Goal: Task Accomplishment & Management: Complete application form

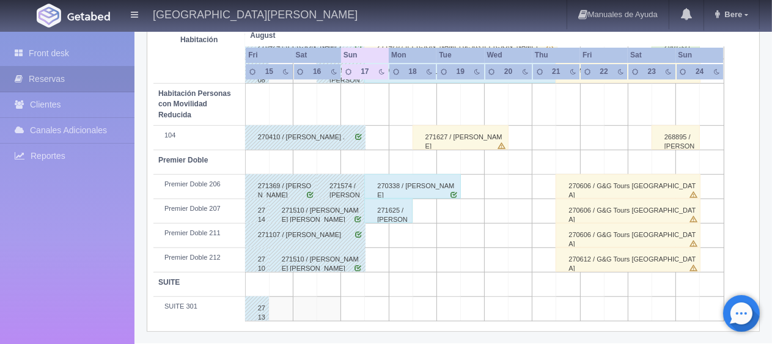
scroll to position [468, 0]
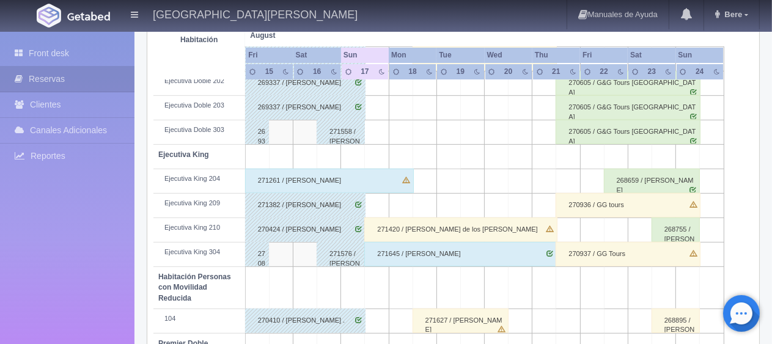
click at [397, 231] on div "271420 / [PERSON_NAME] de los Monteros" at bounding box center [460, 230] width 193 height 24
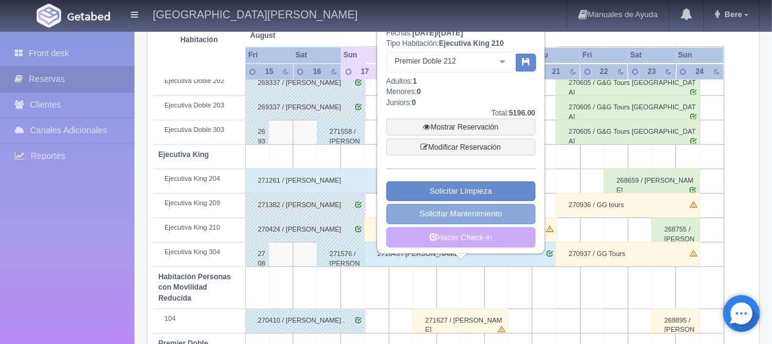
scroll to position [530, 0]
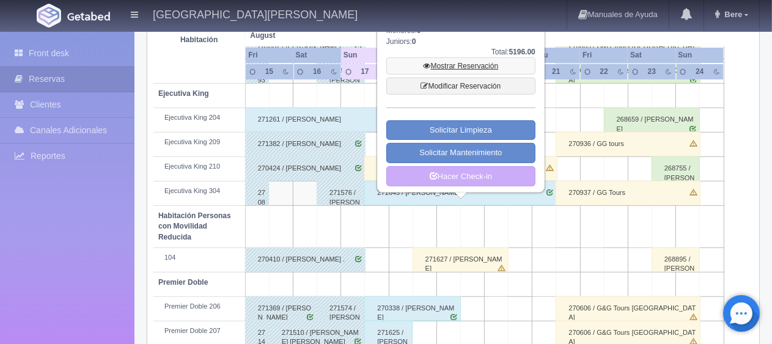
click at [489, 68] on link "Mostrar Reservación" at bounding box center [460, 65] width 149 height 17
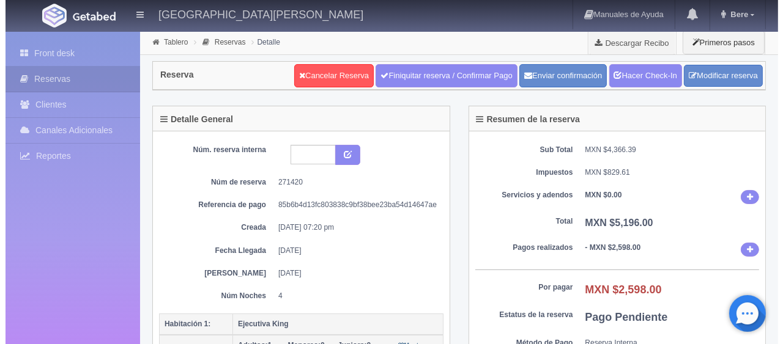
scroll to position [122, 0]
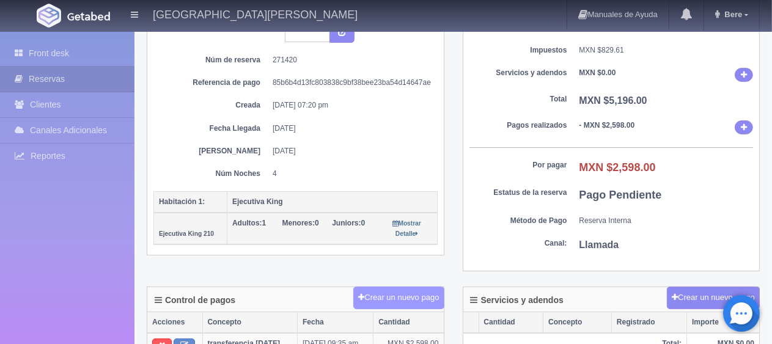
click at [386, 292] on button "Crear un nuevo pago" at bounding box center [398, 298] width 91 height 23
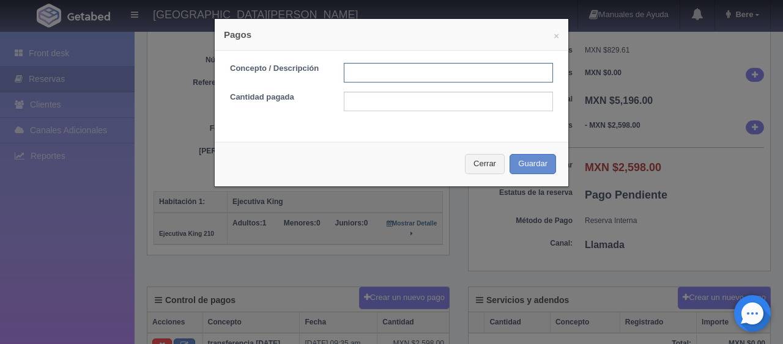
click at [430, 74] on input "text" at bounding box center [448, 73] width 209 height 20
type input "pago con tarjeta"
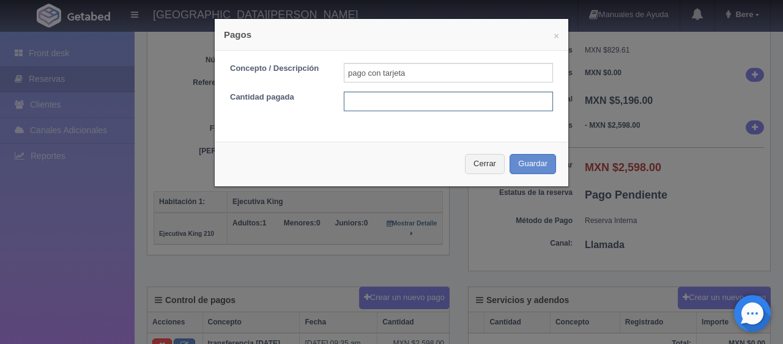
click at [446, 101] on input "text" at bounding box center [448, 102] width 209 height 20
type input "2598"
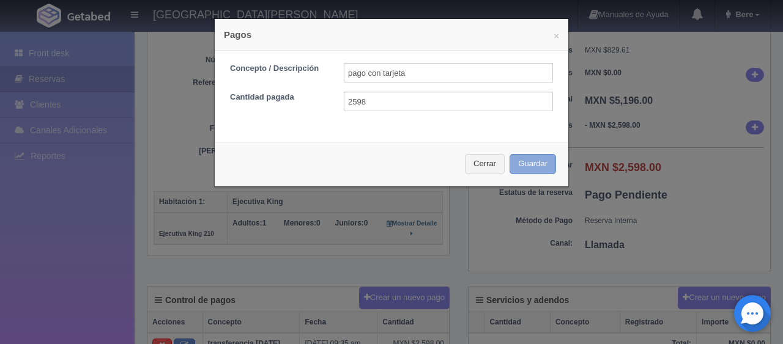
click at [509, 154] on button "Guardar" at bounding box center [532, 164] width 46 height 20
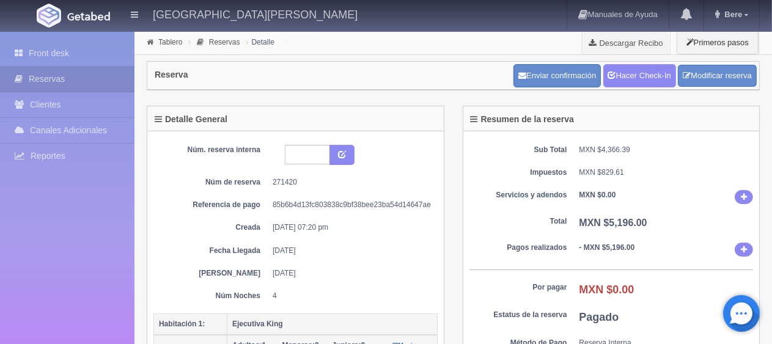
click at [516, 204] on div "Sub Total MXN $4,366.39 Impuestos MXN $829.61 Servicios y adendos MXN $0.00 Tot…" at bounding box center [612, 262] width 297 height 262
click at [623, 213] on div "Sub Total MXN $4,366.39 Impuestos MXN $829.61 Servicios y adendos MXN $0.00 Tot…" at bounding box center [612, 262] width 297 height 262
click at [659, 81] on link "Hacer Check-In" at bounding box center [640, 75] width 73 height 23
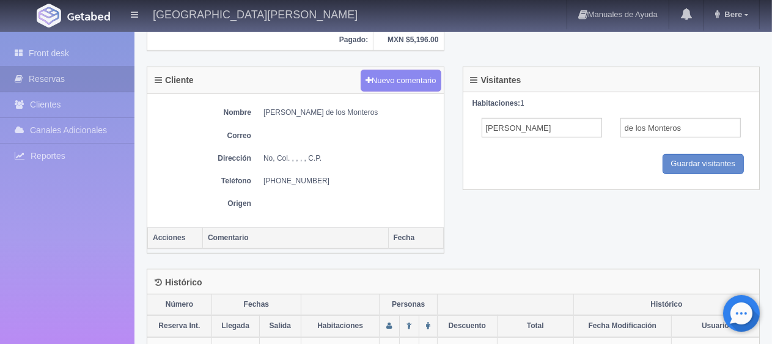
scroll to position [122, 0]
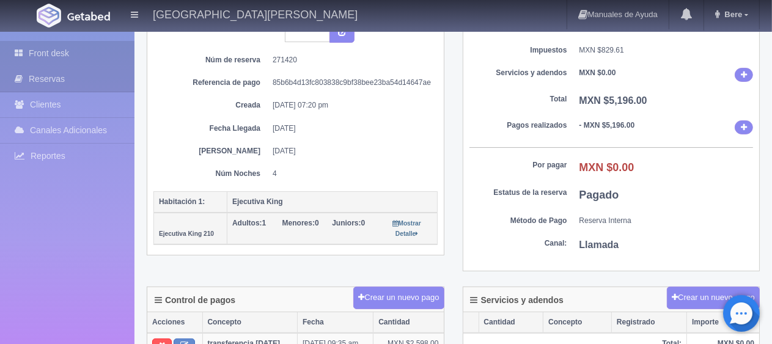
click at [103, 52] on link "Front desk" at bounding box center [67, 53] width 135 height 25
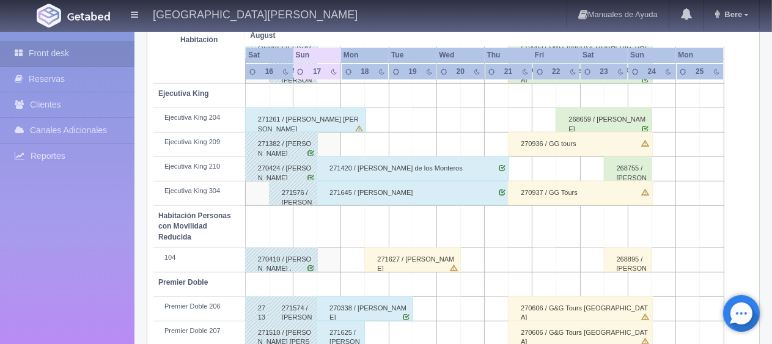
scroll to position [407, 0]
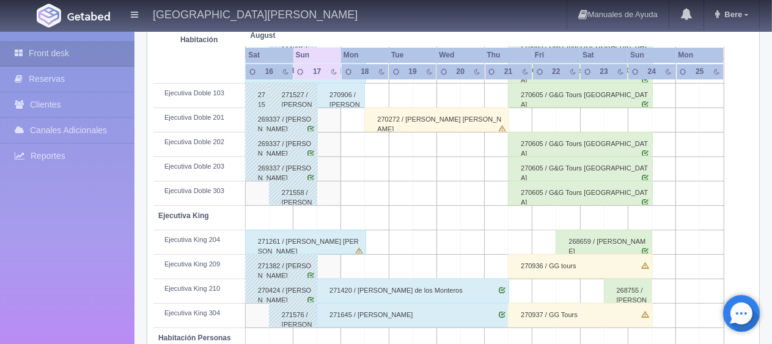
click at [337, 251] on div "271261 / [PERSON_NAME] [PERSON_NAME]" at bounding box center [305, 242] width 121 height 24
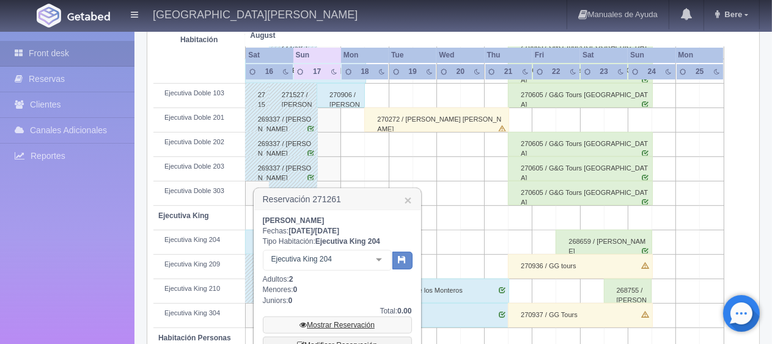
click at [363, 320] on link "Mostrar Reservación" at bounding box center [337, 325] width 149 height 17
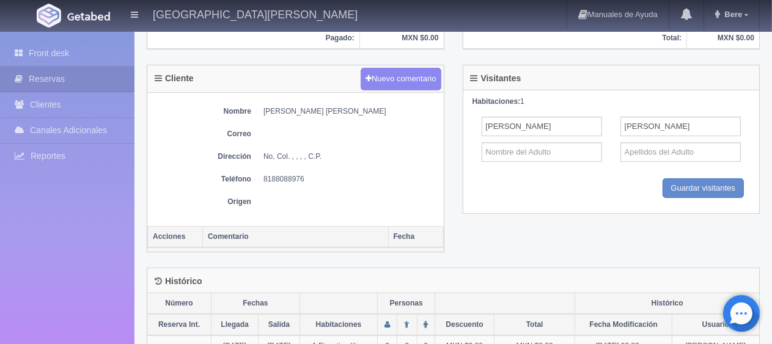
scroll to position [492, 0]
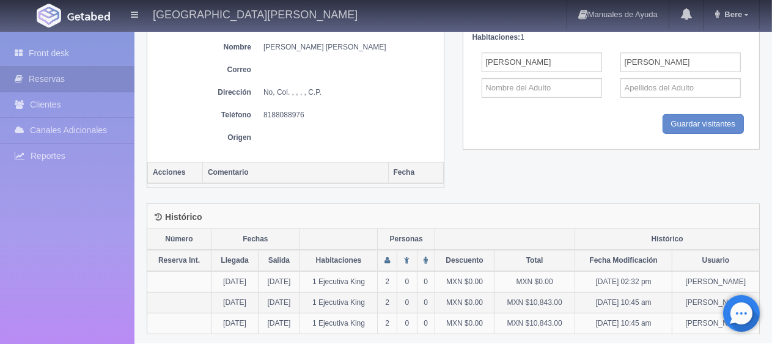
drag, startPoint x: 673, startPoint y: 327, endPoint x: 338, endPoint y: 289, distance: 337.3
click at [338, 289] on tbody "[DATE] [DATE] 1 Ejecutiva King 2 0 0 MXN $0.00 MXN $0.00 [DATE] 02:32 pm [PERSO…" at bounding box center [453, 303] width 612 height 62
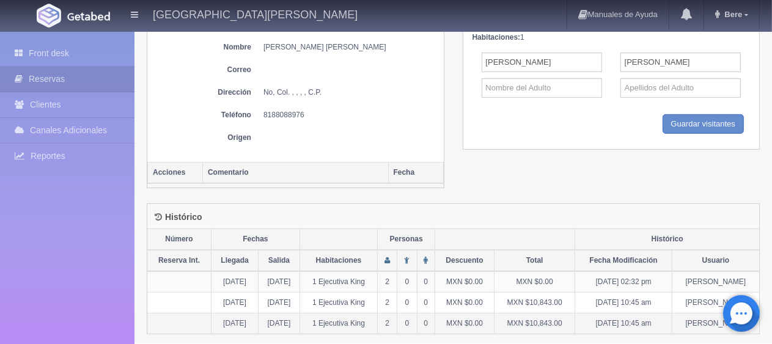
click at [609, 314] on td "[DATE] 10:45 am" at bounding box center [623, 324] width 97 height 21
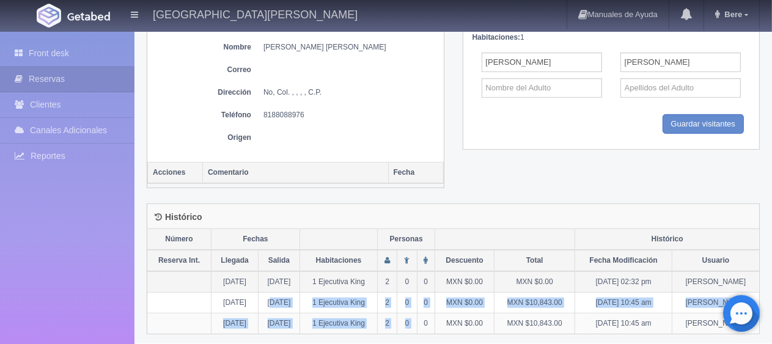
drag, startPoint x: 286, startPoint y: 300, endPoint x: 275, endPoint y: 274, distance: 27.7
click at [276, 295] on tbody "[DATE] [DATE] 1 Ejecutiva King 2 0 0 MXN $0.00 MXN $0.00 [DATE] 02:32 pm [PERSO…" at bounding box center [453, 303] width 612 height 62
drag, startPoint x: 405, startPoint y: 290, endPoint x: 421, endPoint y: 302, distance: 19.2
click at [397, 293] on td "2" at bounding box center [388, 303] width 20 height 21
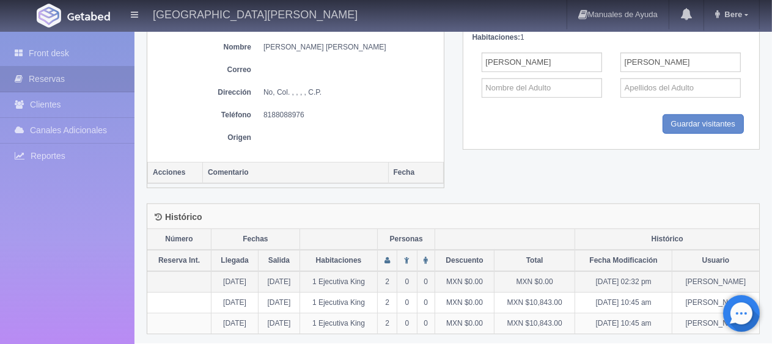
click at [267, 275] on td "[DATE]" at bounding box center [280, 282] width 42 height 21
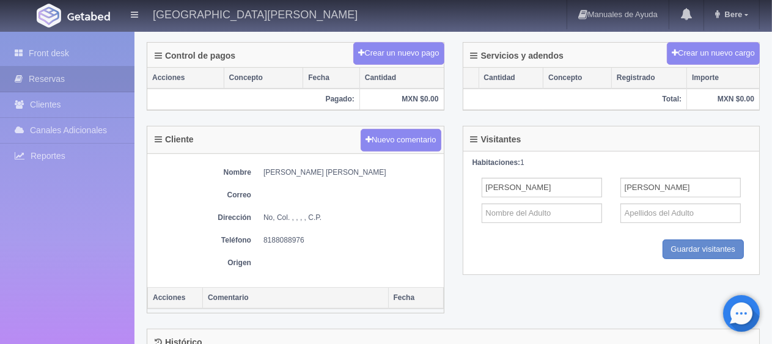
scroll to position [0, 0]
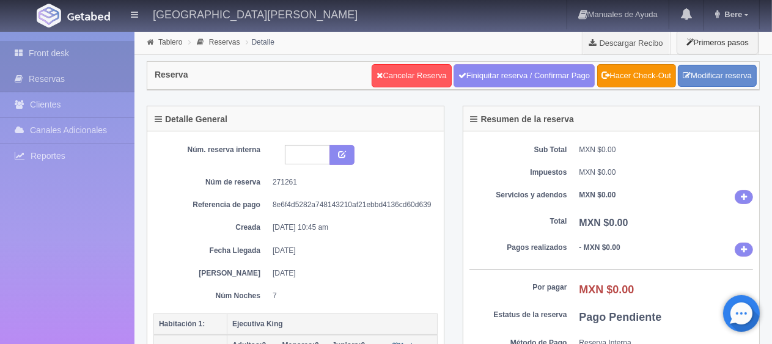
click at [76, 50] on link "Front desk" at bounding box center [67, 53] width 135 height 25
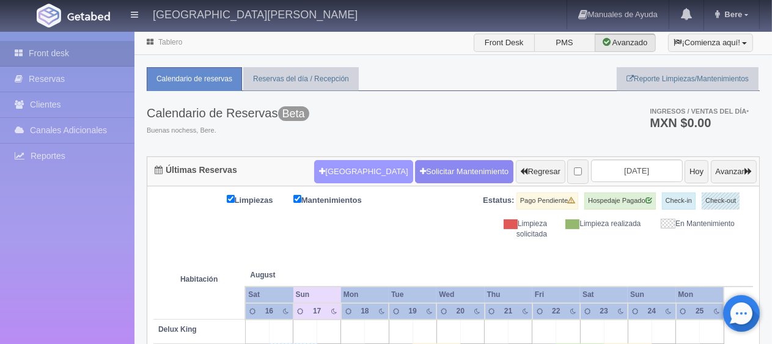
click at [352, 171] on button "[GEOGRAPHIC_DATA]" at bounding box center [363, 171] width 98 height 23
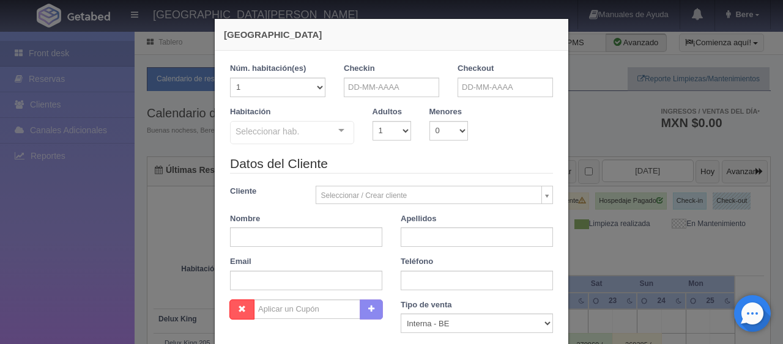
checkbox input "false"
click at [420, 87] on input "text" at bounding box center [391, 88] width 95 height 20
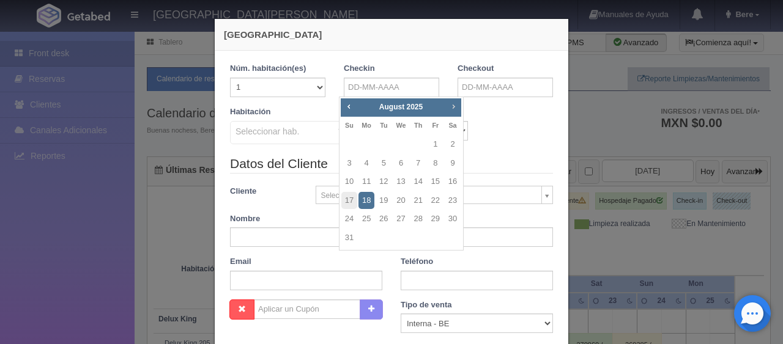
click at [453, 105] on span "Next" at bounding box center [453, 107] width 10 height 10
click at [346, 105] on span "Prev" at bounding box center [349, 107] width 10 height 10
click at [440, 177] on link "19" at bounding box center [435, 182] width 16 height 18
type input "[DATE]"
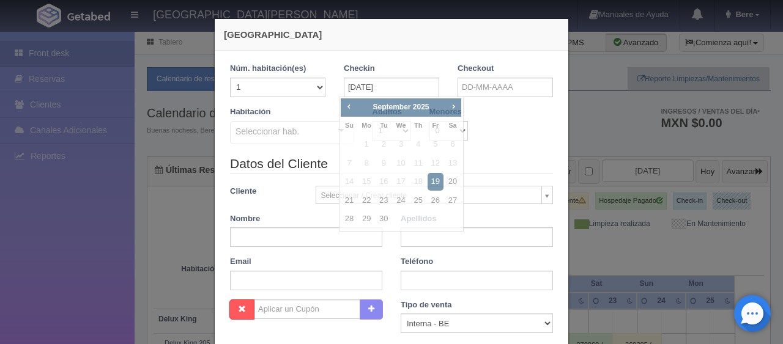
checkbox input "false"
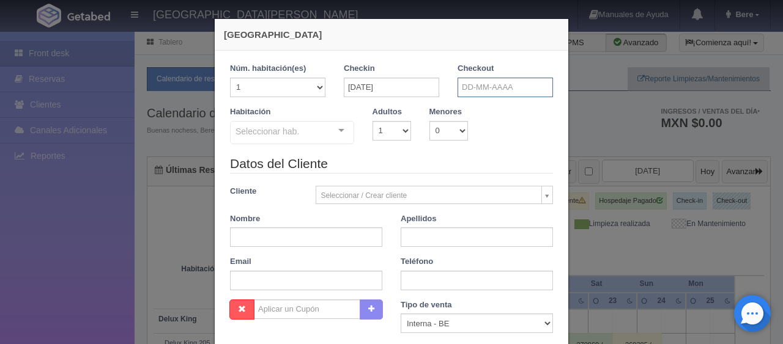
click at [500, 87] on input "text" at bounding box center [504, 88] width 95 height 20
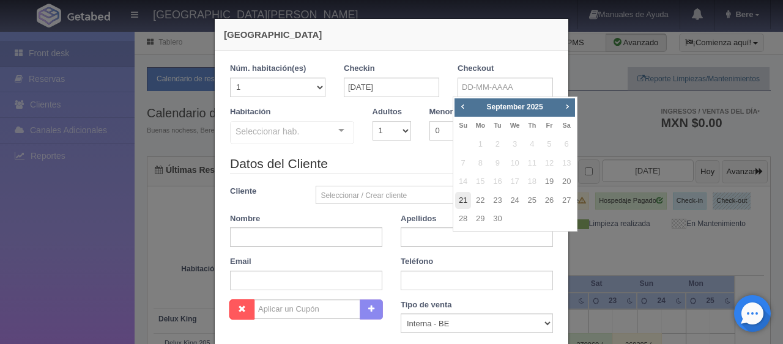
click at [464, 202] on link "21" at bounding box center [463, 201] width 16 height 18
type input "21-09-2025"
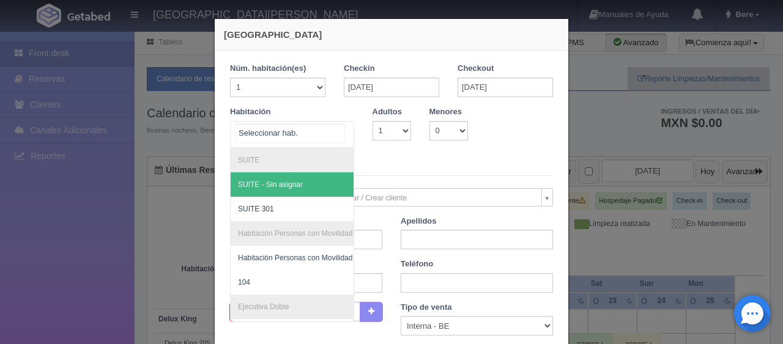
click at [311, 129] on div at bounding box center [292, 134] width 124 height 27
checkbox input "false"
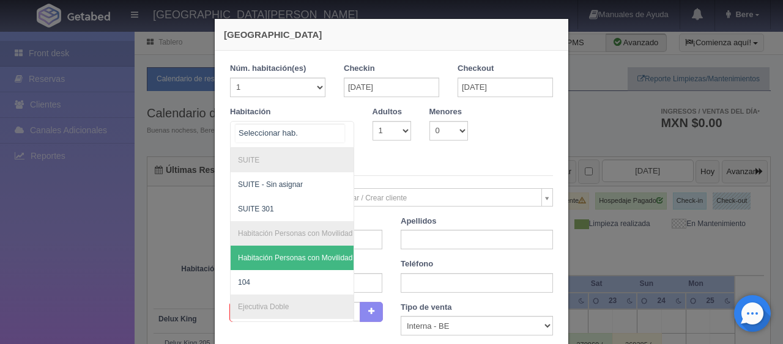
scroll to position [428, 0]
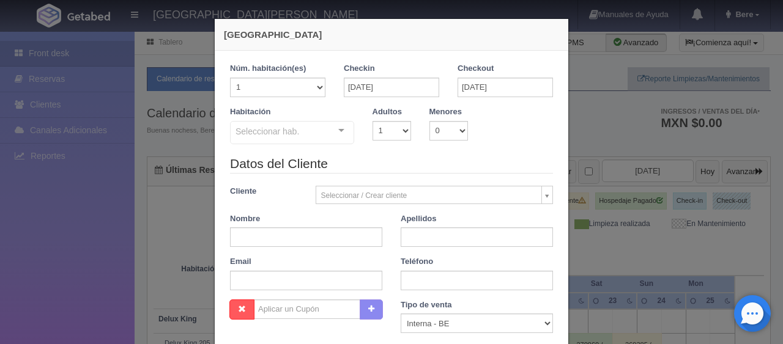
click at [331, 131] on div "Seleccionar hab. SUITE SUITE - Sin asignar SUITE 301 Habitación Personas con Mo…" at bounding box center [292, 133] width 124 height 24
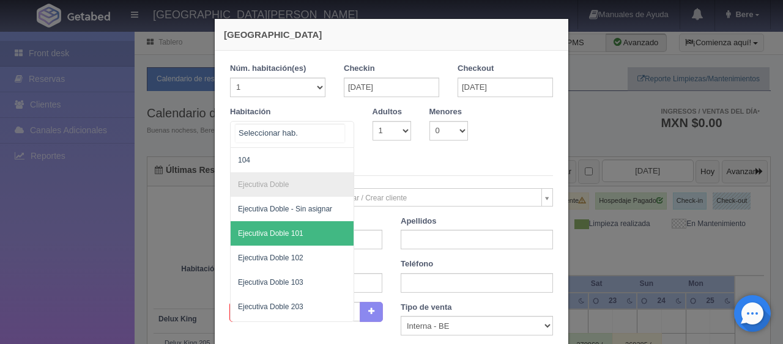
scroll to position [183, 0]
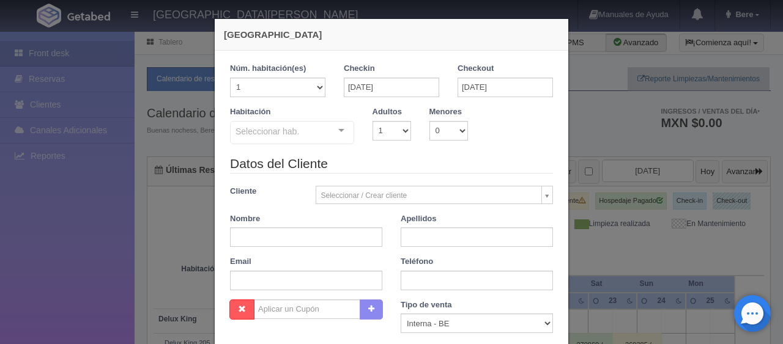
click at [375, 177] on div "Datos del Cliente Cliente Seleccionar / Crear cliente Nuevo Cliente Adriana Nav…" at bounding box center [391, 227] width 341 height 145
click at [379, 173] on div "Datos del Cliente Cliente Seleccionar / Crear cliente Nuevo Cliente Adriana Nav…" at bounding box center [391, 227] width 341 height 145
click at [396, 81] on input "19-09-2025" at bounding box center [391, 88] width 95 height 20
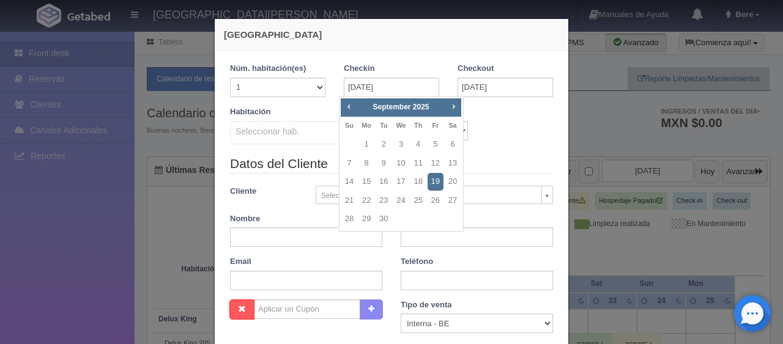
click at [498, 142] on div "Habitación Seleccionar hab. SUITE SUITE - Sin asignar SUITE 301 Habitación Pers…" at bounding box center [391, 130] width 341 height 48
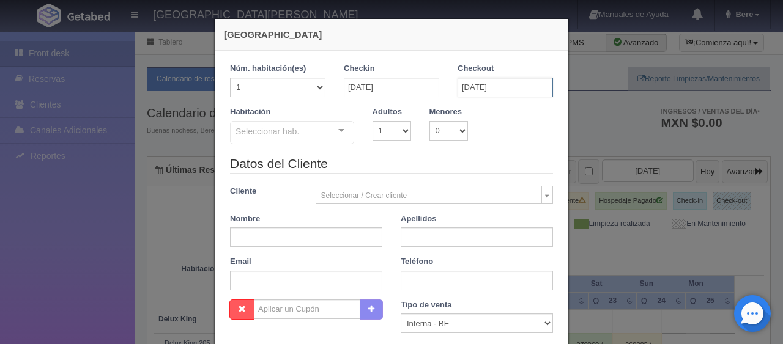
click at [496, 87] on input "21-09-2025" at bounding box center [504, 88] width 95 height 20
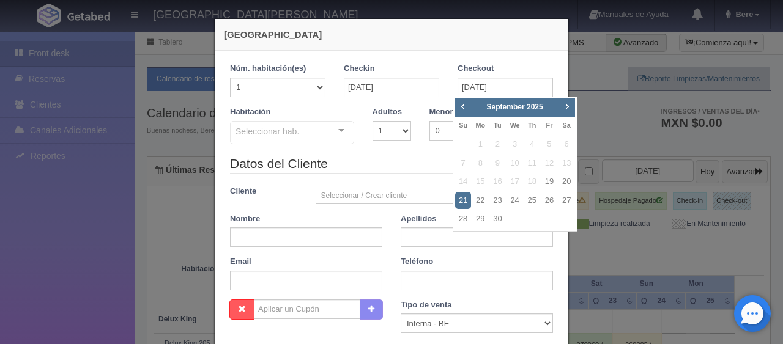
click at [439, 149] on div "Habitación Seleccionar hab. SUITE SUITE - Sin asignar SUITE 301 Habitación Pers…" at bounding box center [391, 130] width 341 height 48
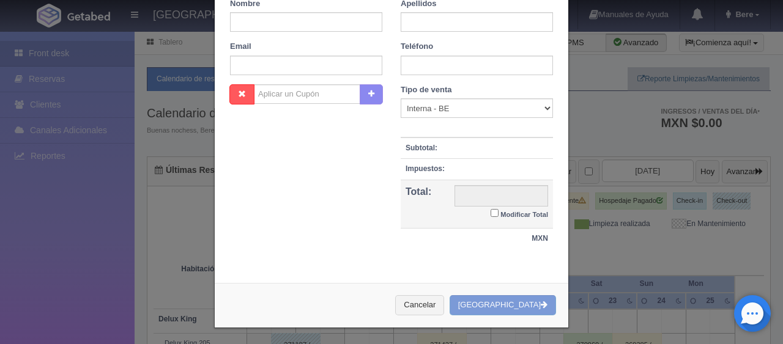
scroll to position [0, 0]
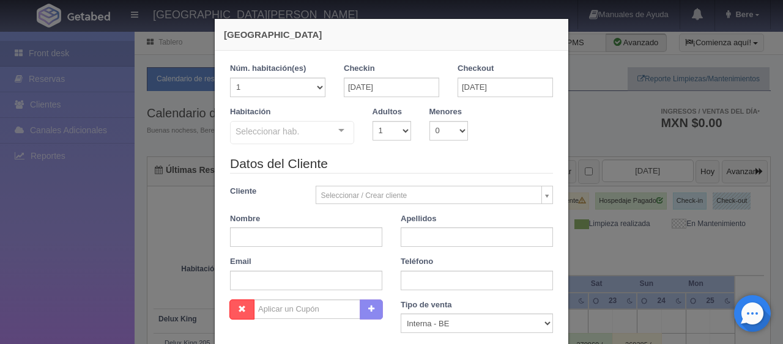
click at [445, 161] on legend "Datos del Cliente" at bounding box center [391, 164] width 323 height 19
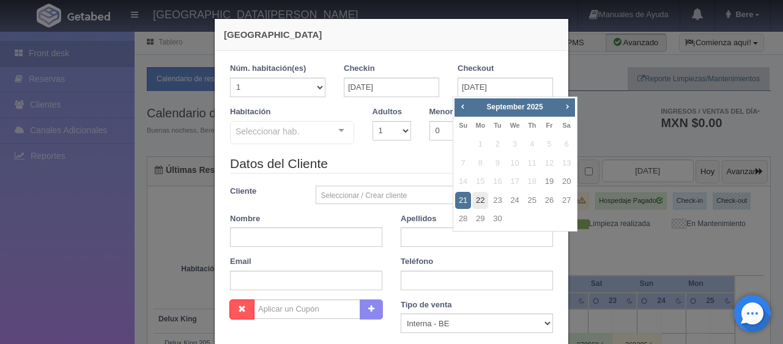
click at [477, 198] on link "22" at bounding box center [480, 201] width 16 height 18
type input "22-09-2025"
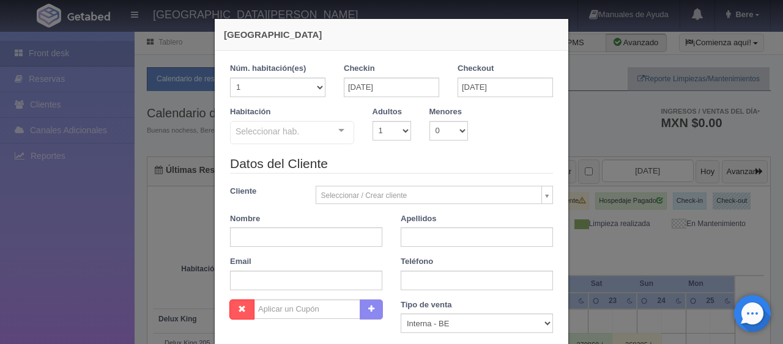
checkbox input "false"
click at [495, 137] on div "Habitación Seleccionar hab. SUITE SUITE - Sin asignar SUITE 301 Habitación Pers…" at bounding box center [391, 130] width 341 height 48
click at [440, 162] on legend "Datos del Cliente" at bounding box center [391, 164] width 323 height 19
click at [452, 172] on legend "Datos del Cliente" at bounding box center [391, 164] width 323 height 19
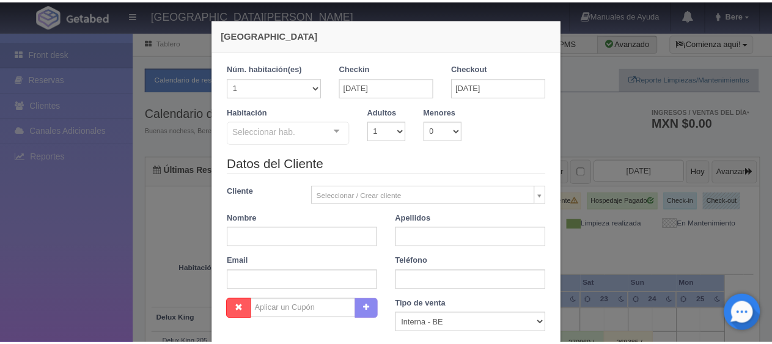
scroll to position [215, 0]
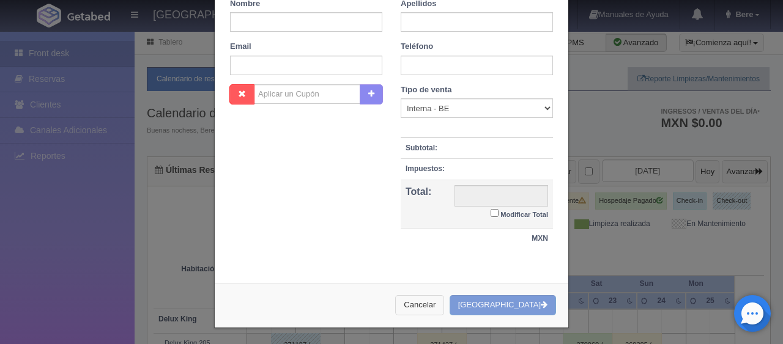
click at [444, 301] on button "Cancelar" at bounding box center [419, 305] width 49 height 20
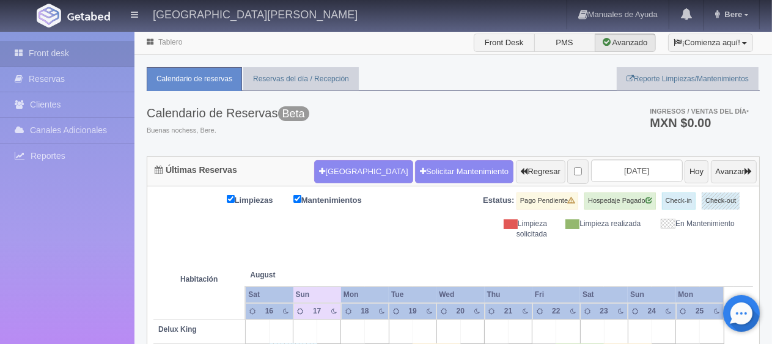
click at [433, 102] on div "Calendario de Reservas Beta Buenas nochess, Bere. Ingresos / Ventas del día * M…" at bounding box center [453, 123] width 613 height 65
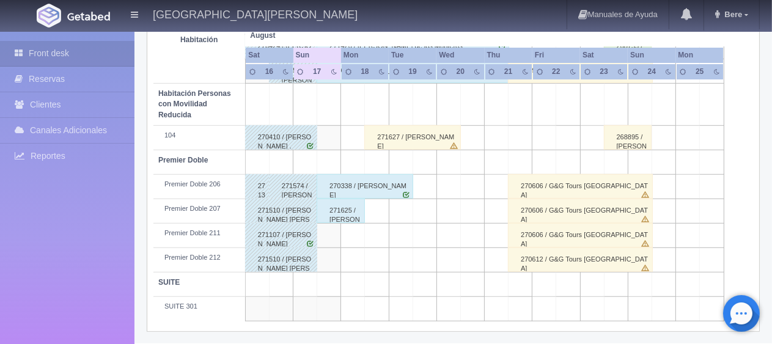
scroll to position [285, 0]
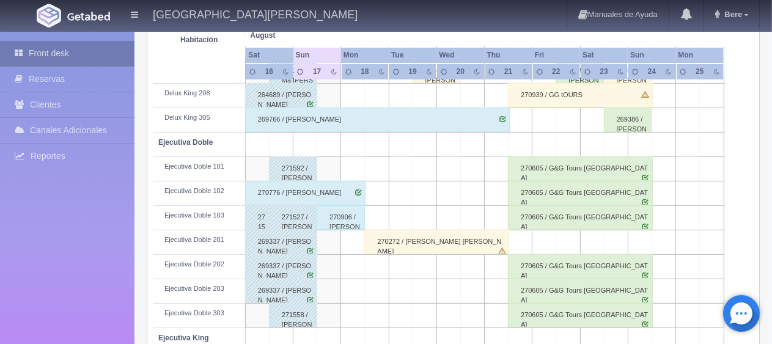
click at [90, 46] on link "Front desk" at bounding box center [67, 53] width 135 height 25
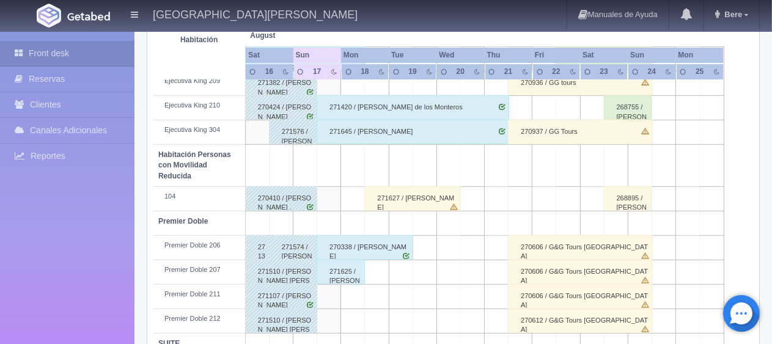
scroll to position [652, 0]
